Goal: Task Accomplishment & Management: Use online tool/utility

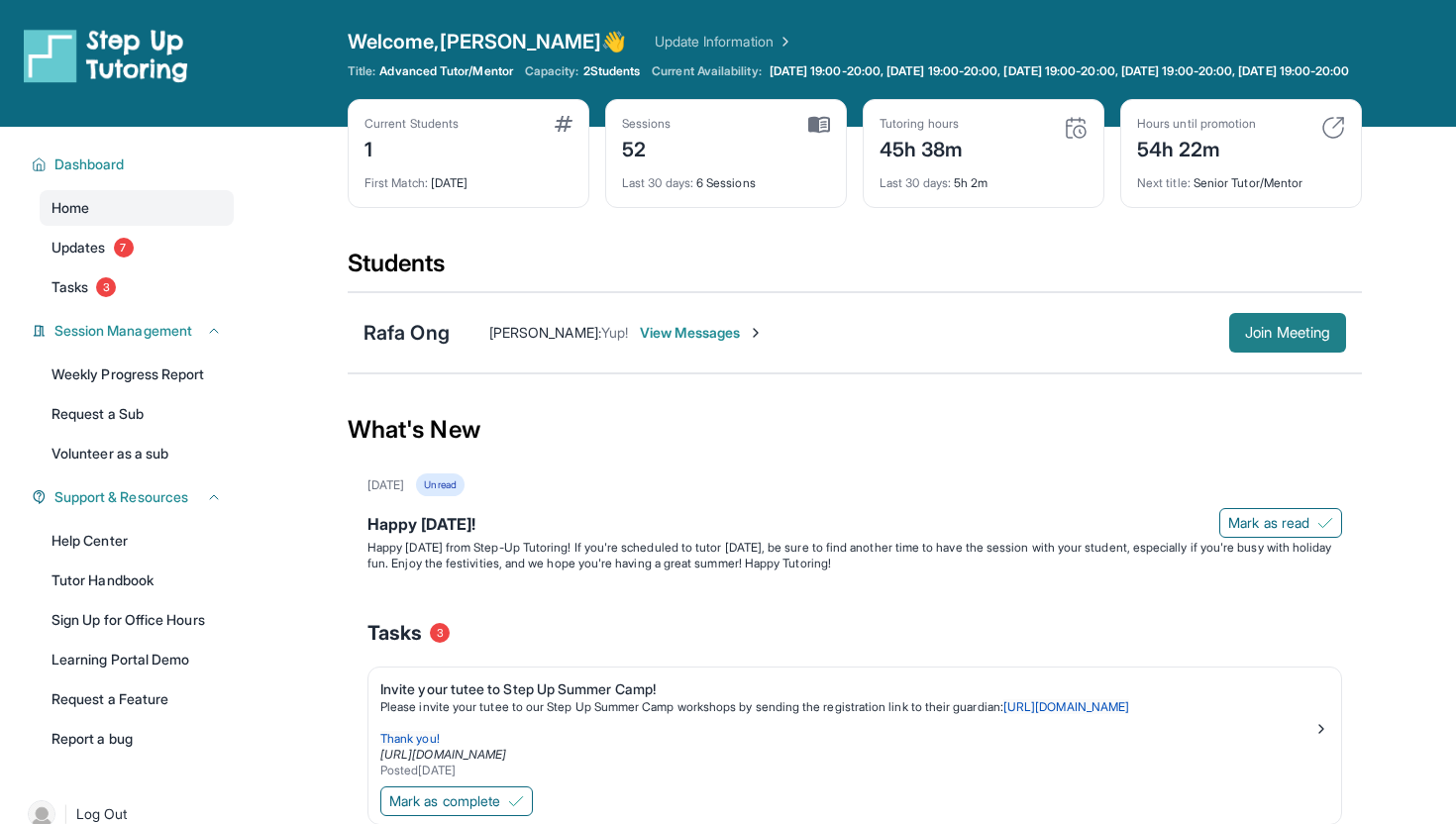
click at [1292, 339] on span "Join Meeting" at bounding box center [1287, 333] width 85 height 12
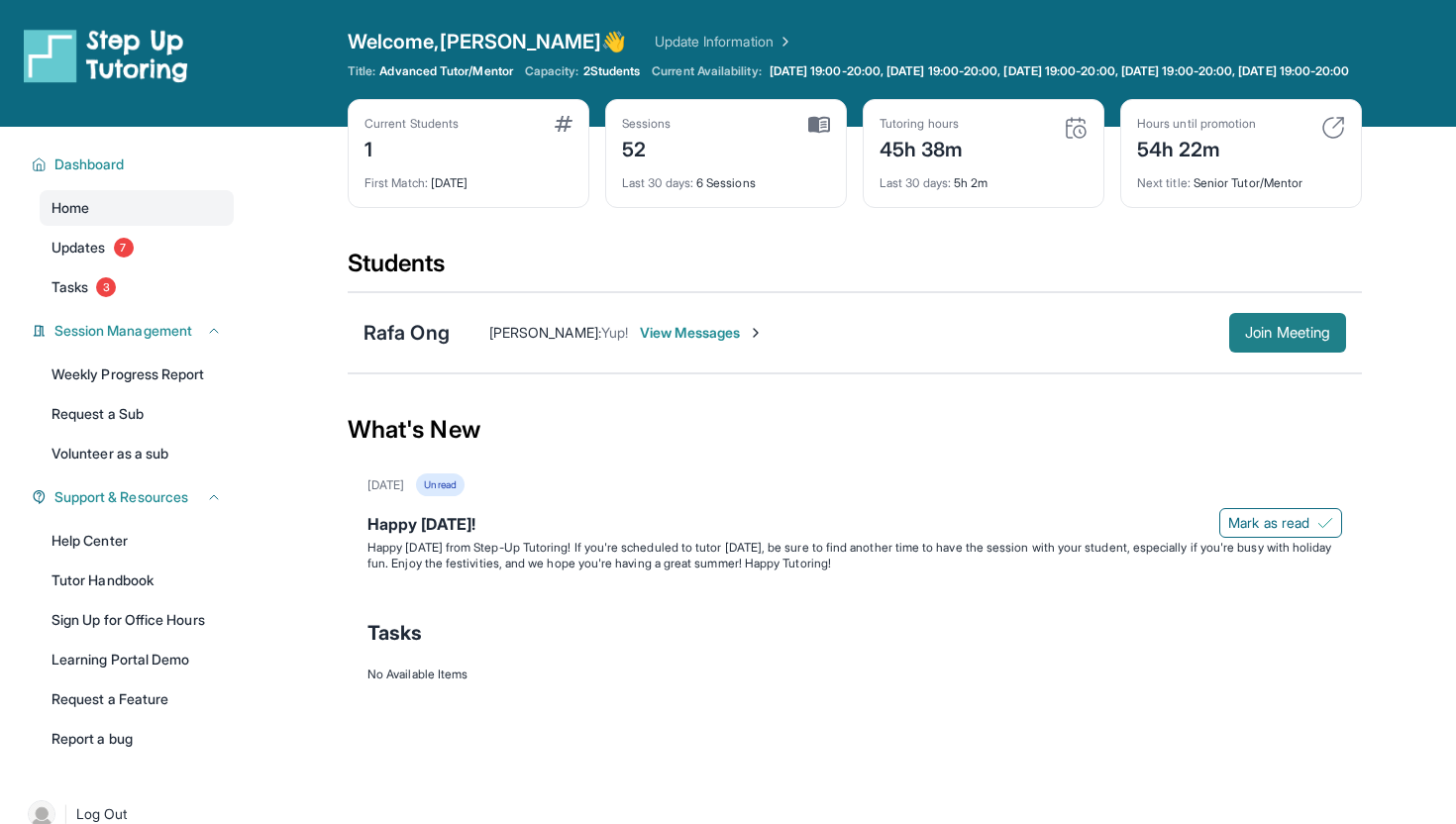
click at [1260, 339] on span "Join Meeting" at bounding box center [1287, 333] width 85 height 12
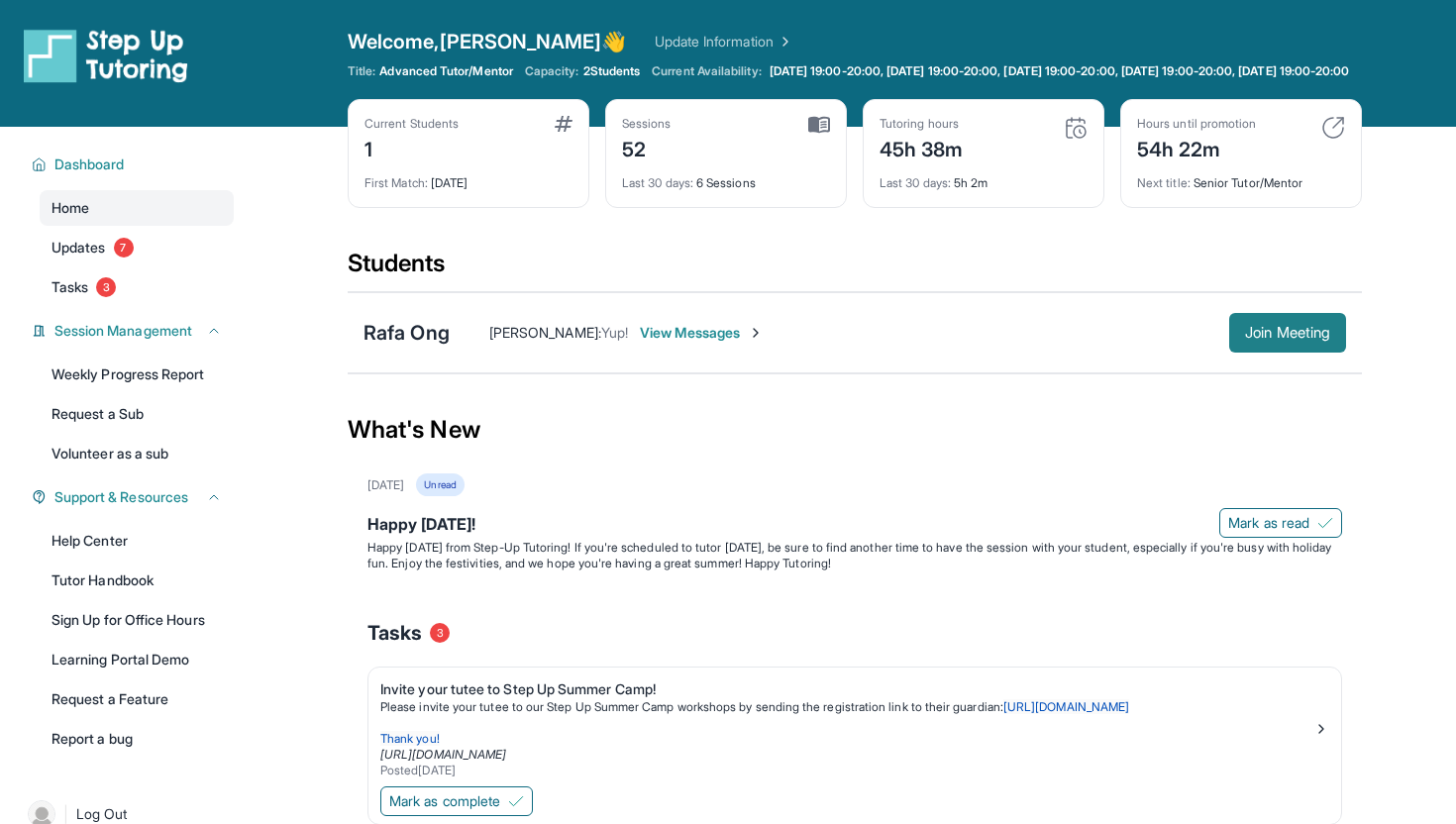
click at [1326, 339] on span "Join Meeting" at bounding box center [1287, 333] width 85 height 12
